Goal: Navigation & Orientation: Find specific page/section

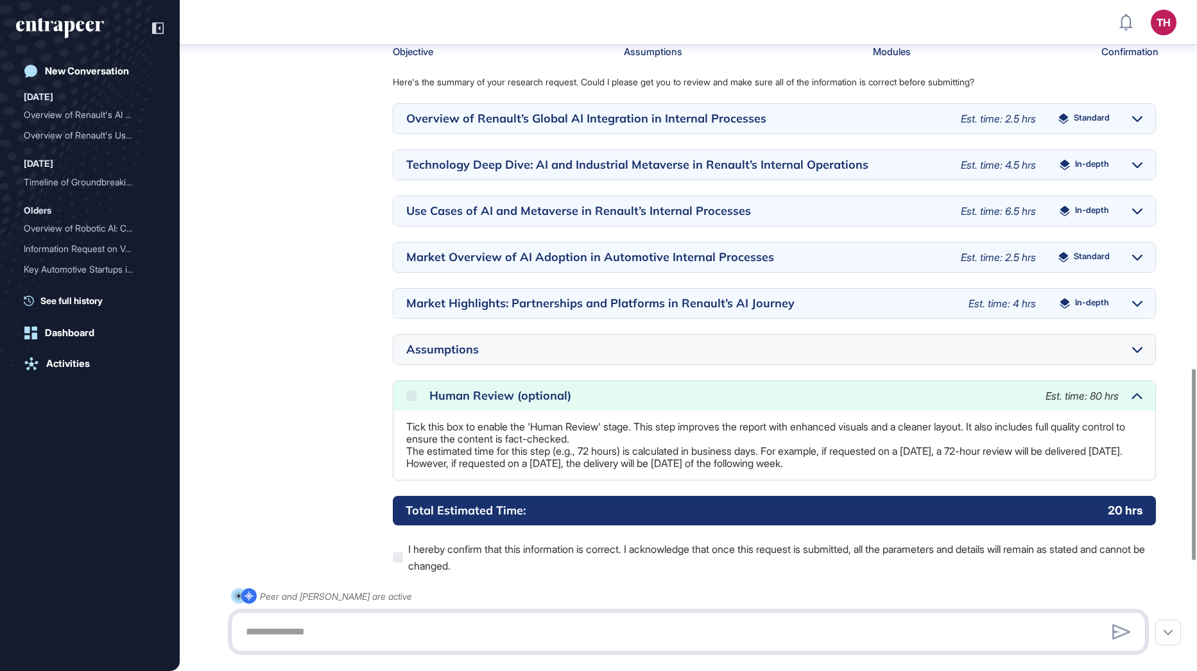
scroll to position [1292, 0]
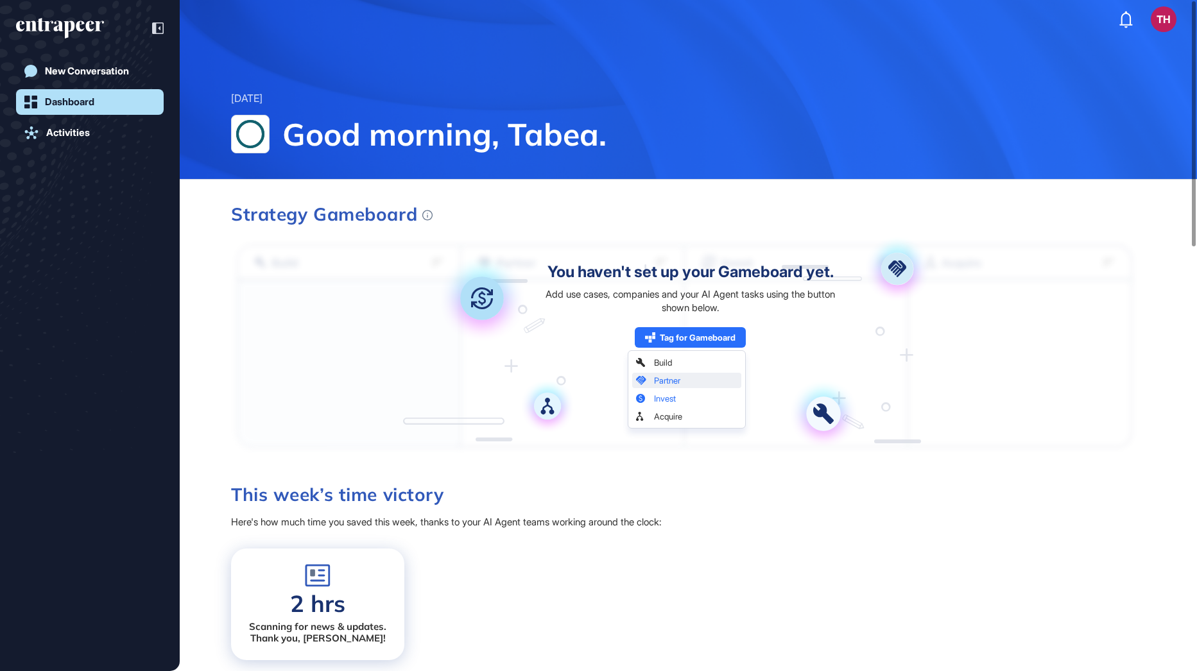
scroll to position [1, 1]
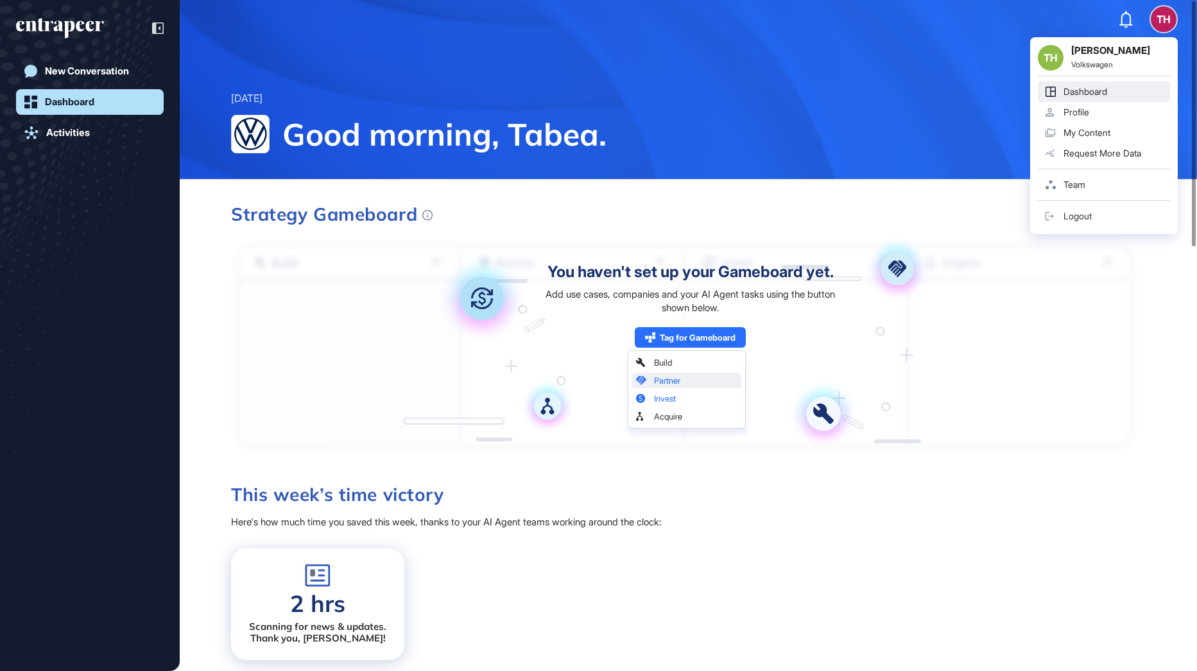
click at [1152, 12] on button "TH TH Tabea Huellen Volkswagen Dashboard Profile My Content Request More Data T…" at bounding box center [1164, 19] width 26 height 26
click at [1071, 187] on div "Team" at bounding box center [1075, 185] width 22 height 10
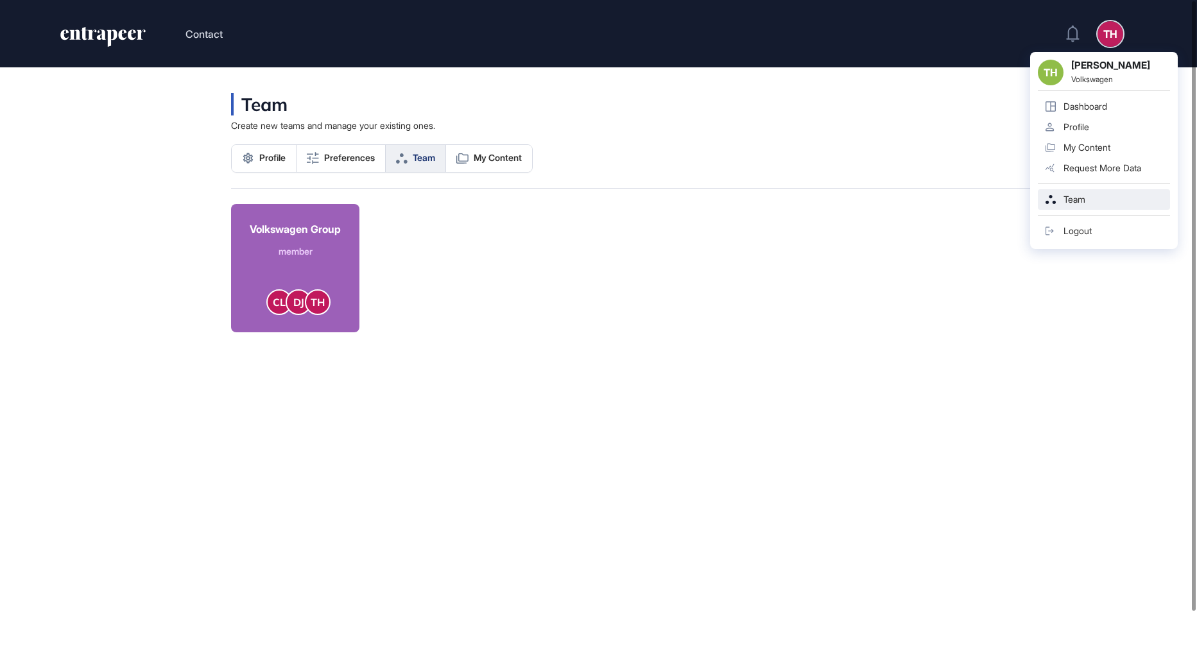
click at [1109, 29] on div "TH" at bounding box center [1111, 34] width 26 height 26
click at [1089, 106] on div "Dashboard" at bounding box center [1086, 106] width 44 height 10
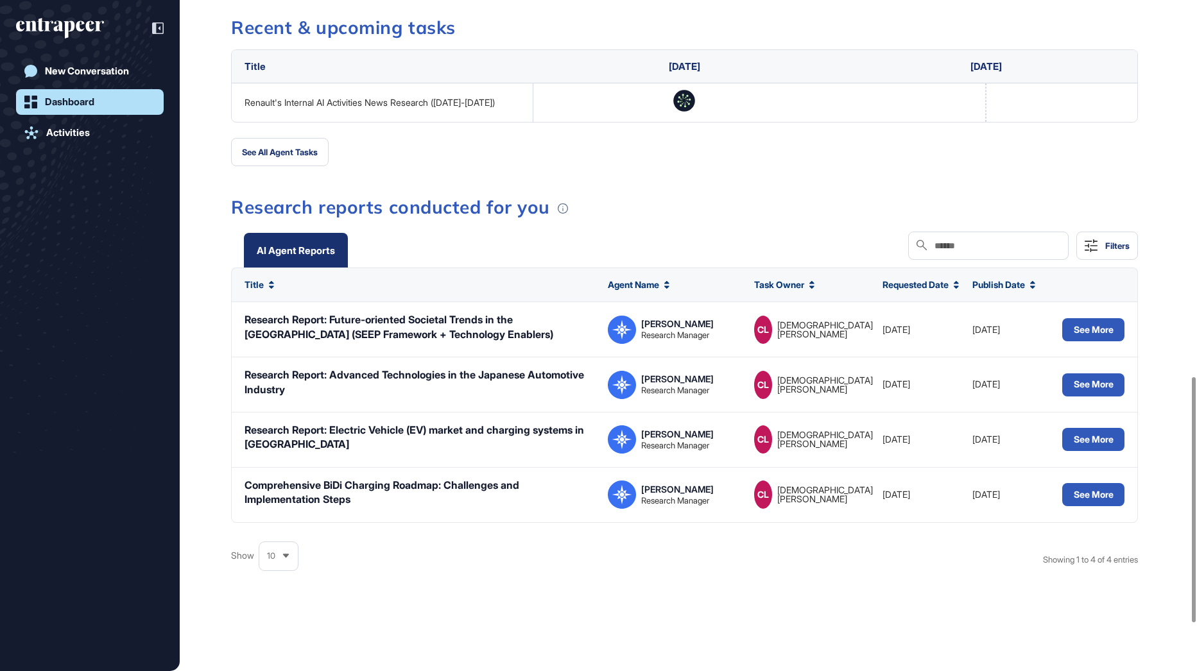
scroll to position [899, 0]
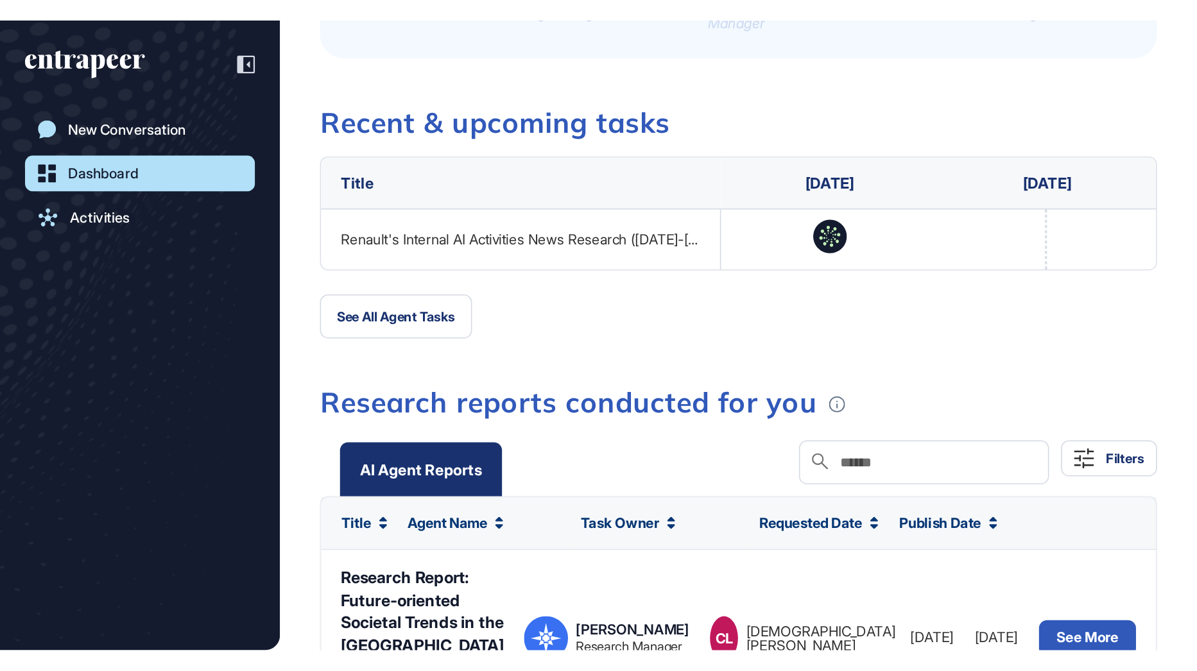
scroll to position [671, 1197]
